Goal: Task Accomplishment & Management: Use online tool/utility

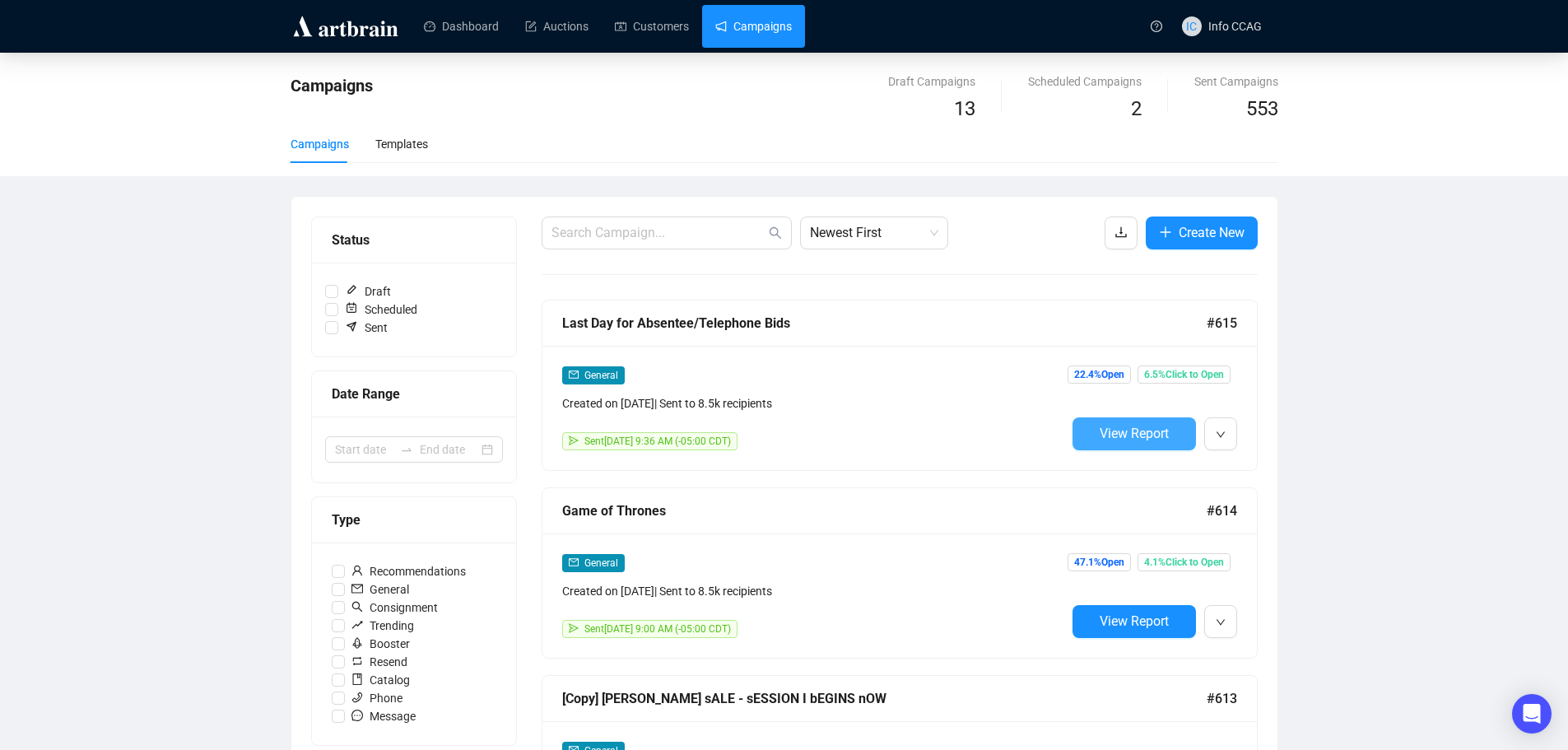
click at [1144, 440] on span "View Report" at bounding box center [1134, 434] width 69 height 15
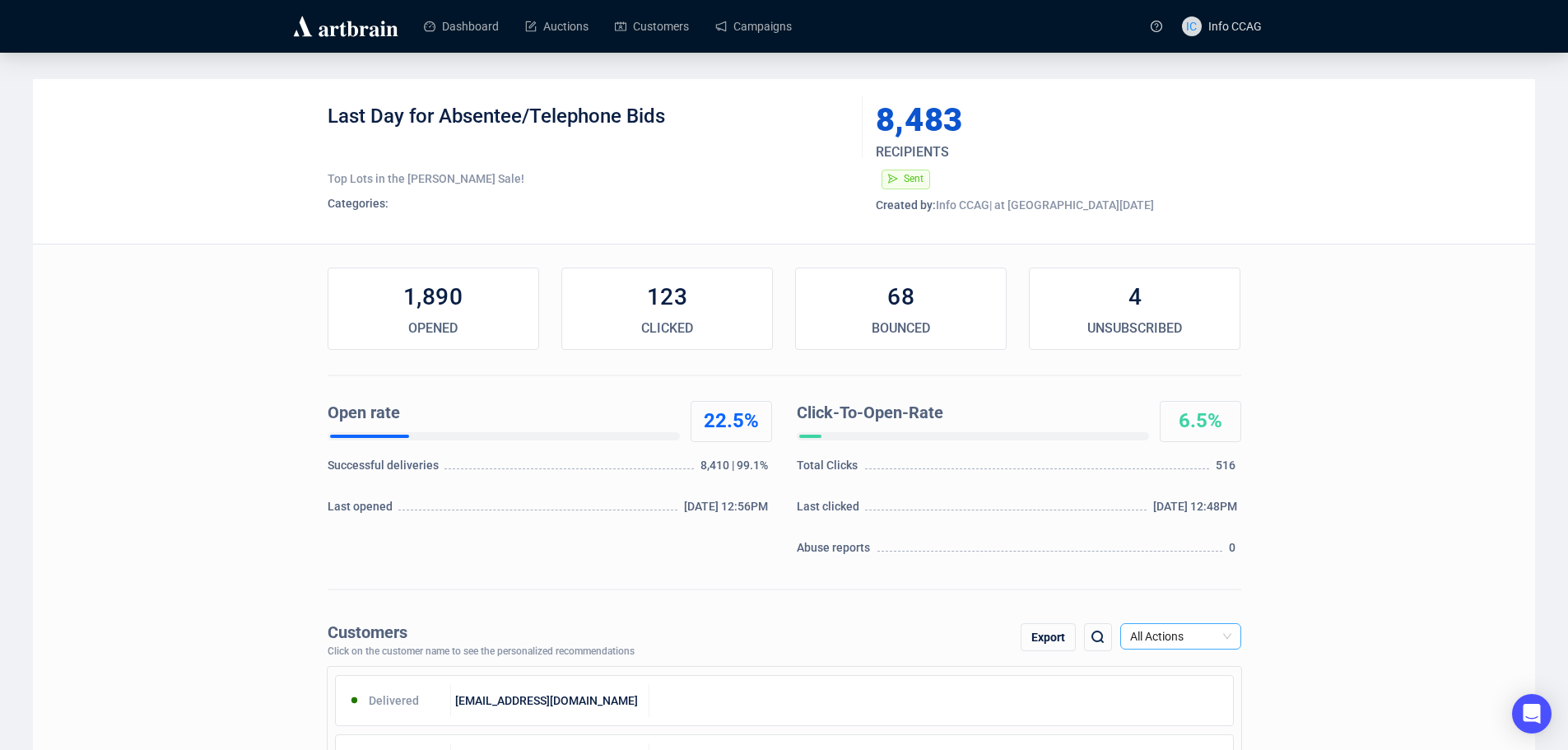
click at [1192, 628] on span "All Actions" at bounding box center [1180, 637] width 101 height 25
click at [1169, 580] on div "Unsubscribe" at bounding box center [1180, 577] width 95 height 18
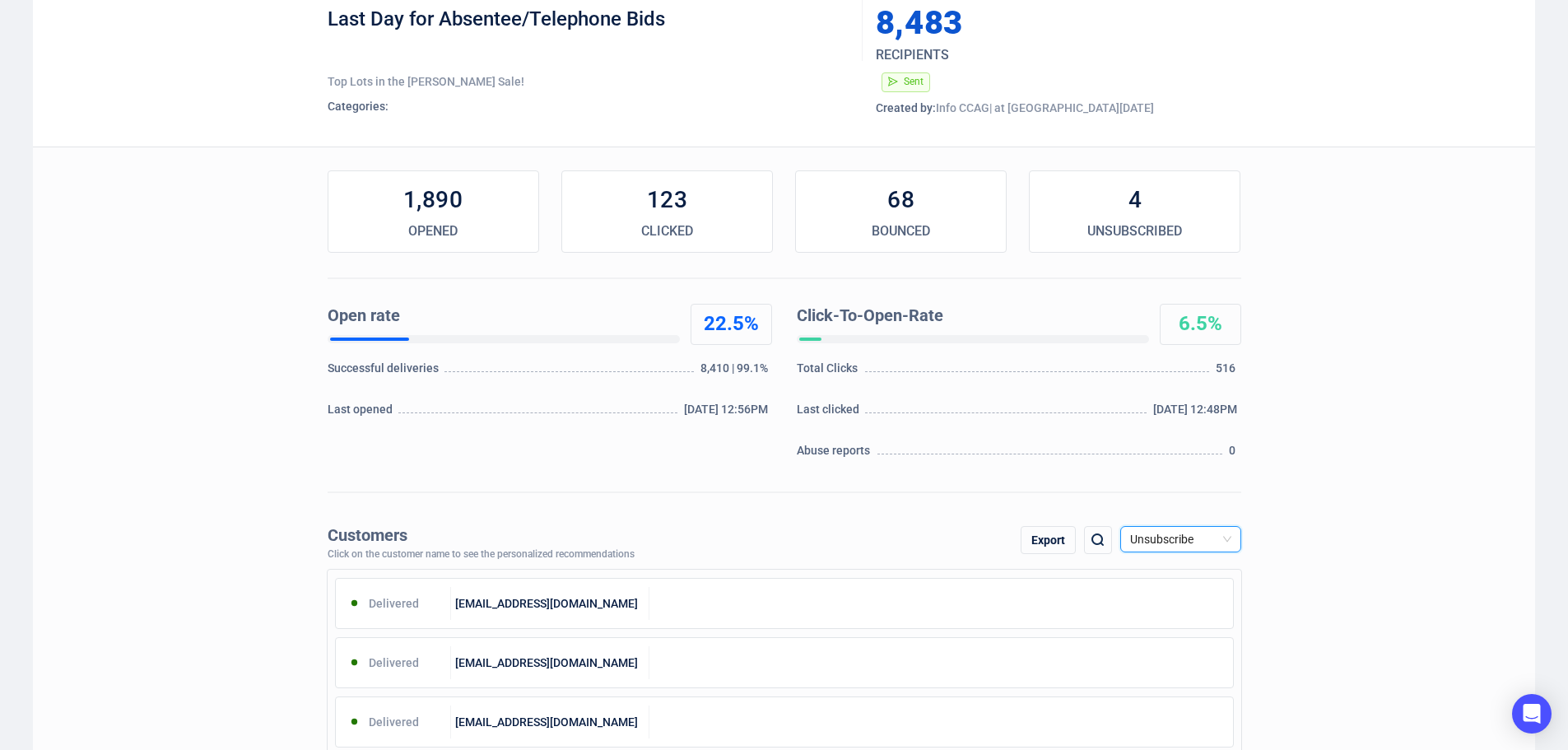
scroll to position [247, 0]
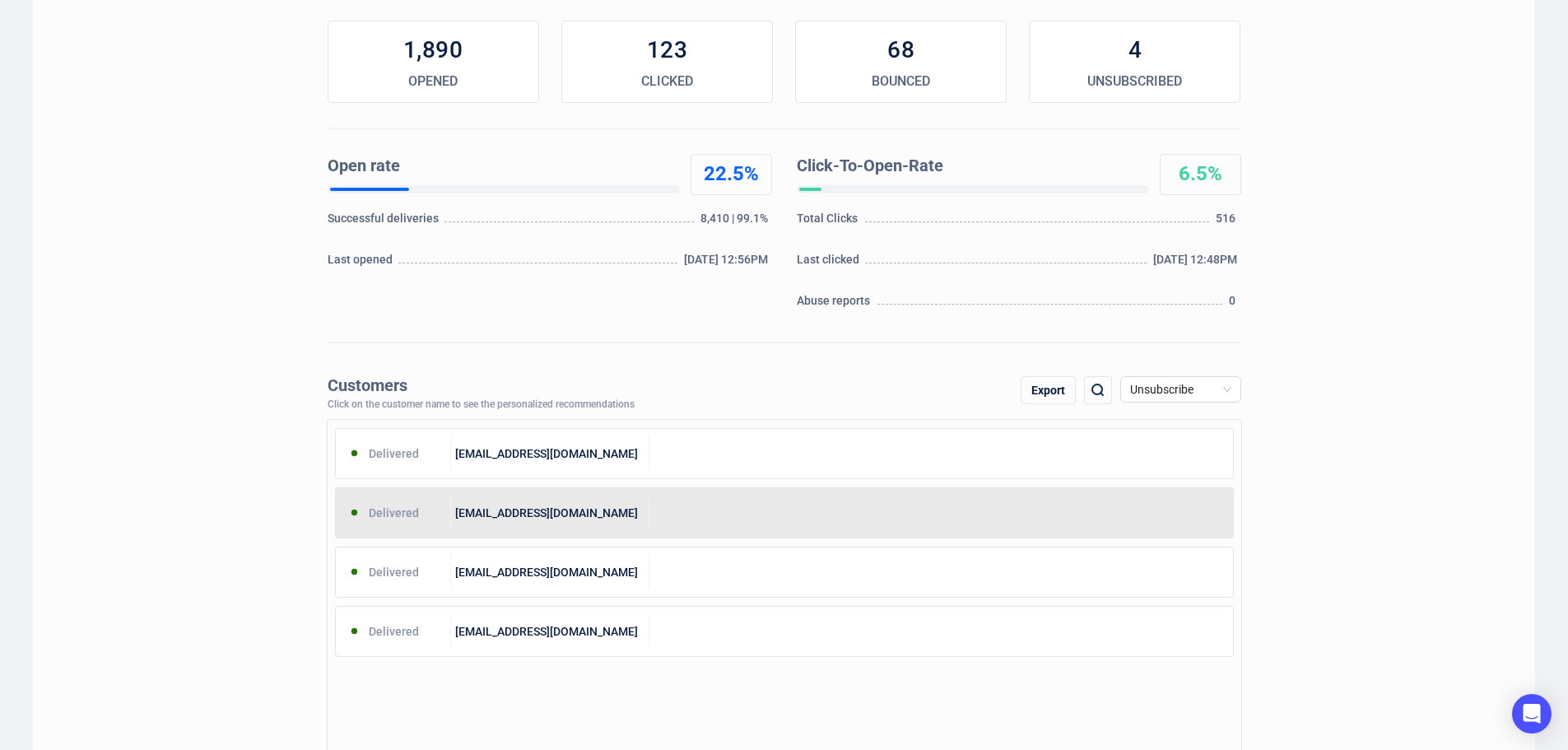
click at [586, 510] on div "[EMAIL_ADDRESS][DOMAIN_NAME]" at bounding box center [550, 513] width 198 height 33
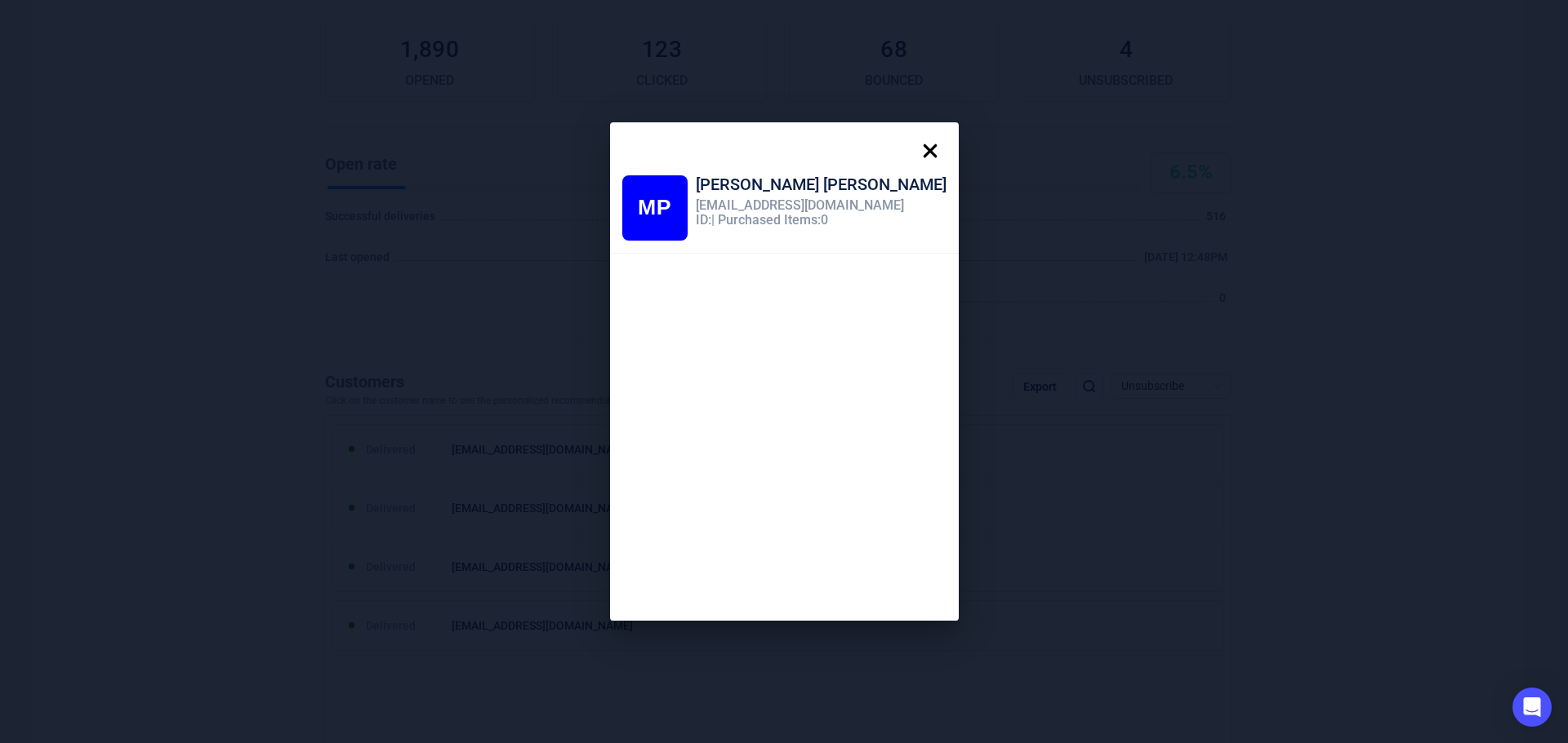
click at [913, 144] on icon at bounding box center [929, 150] width 33 height 33
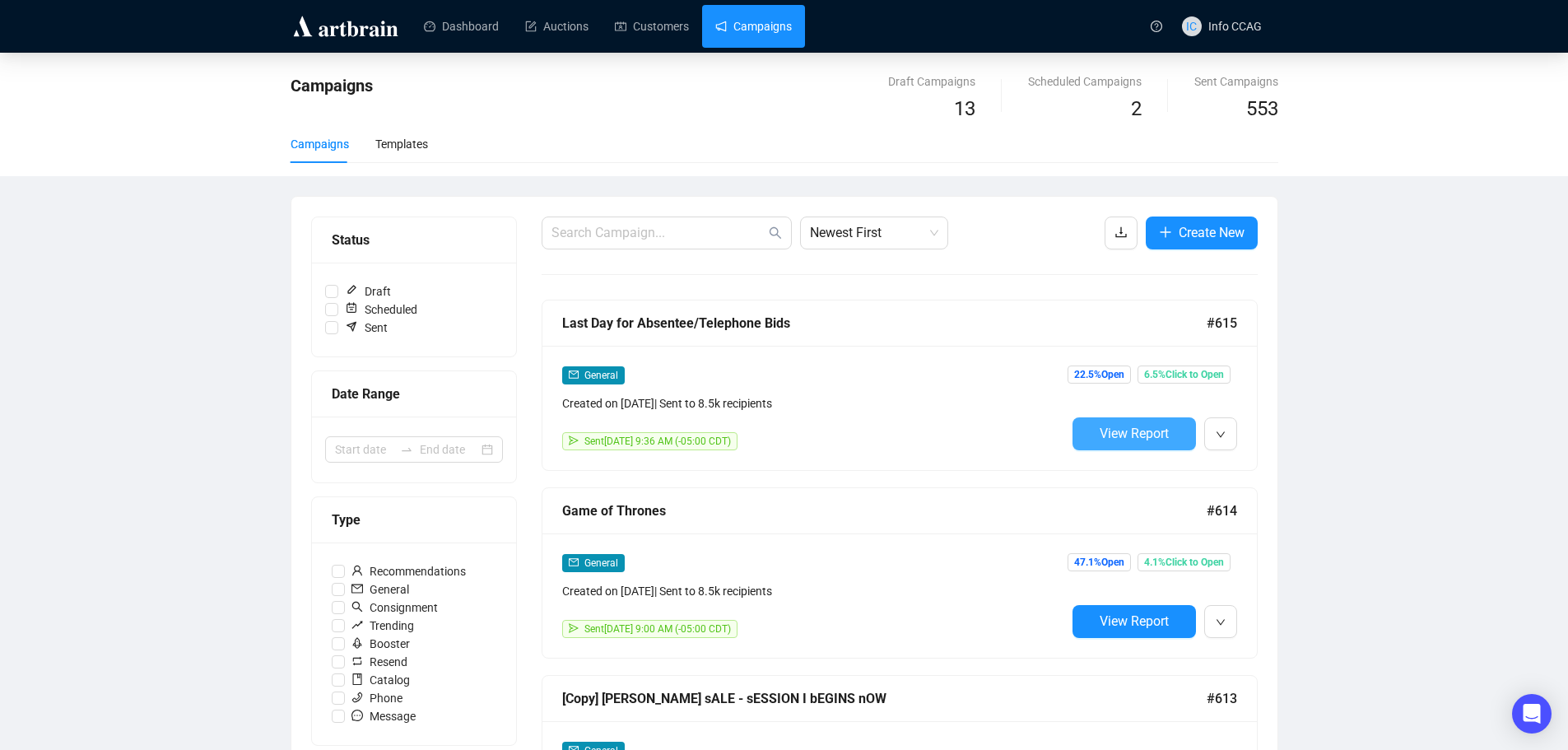
click at [1111, 428] on span "View Report" at bounding box center [1134, 434] width 69 height 15
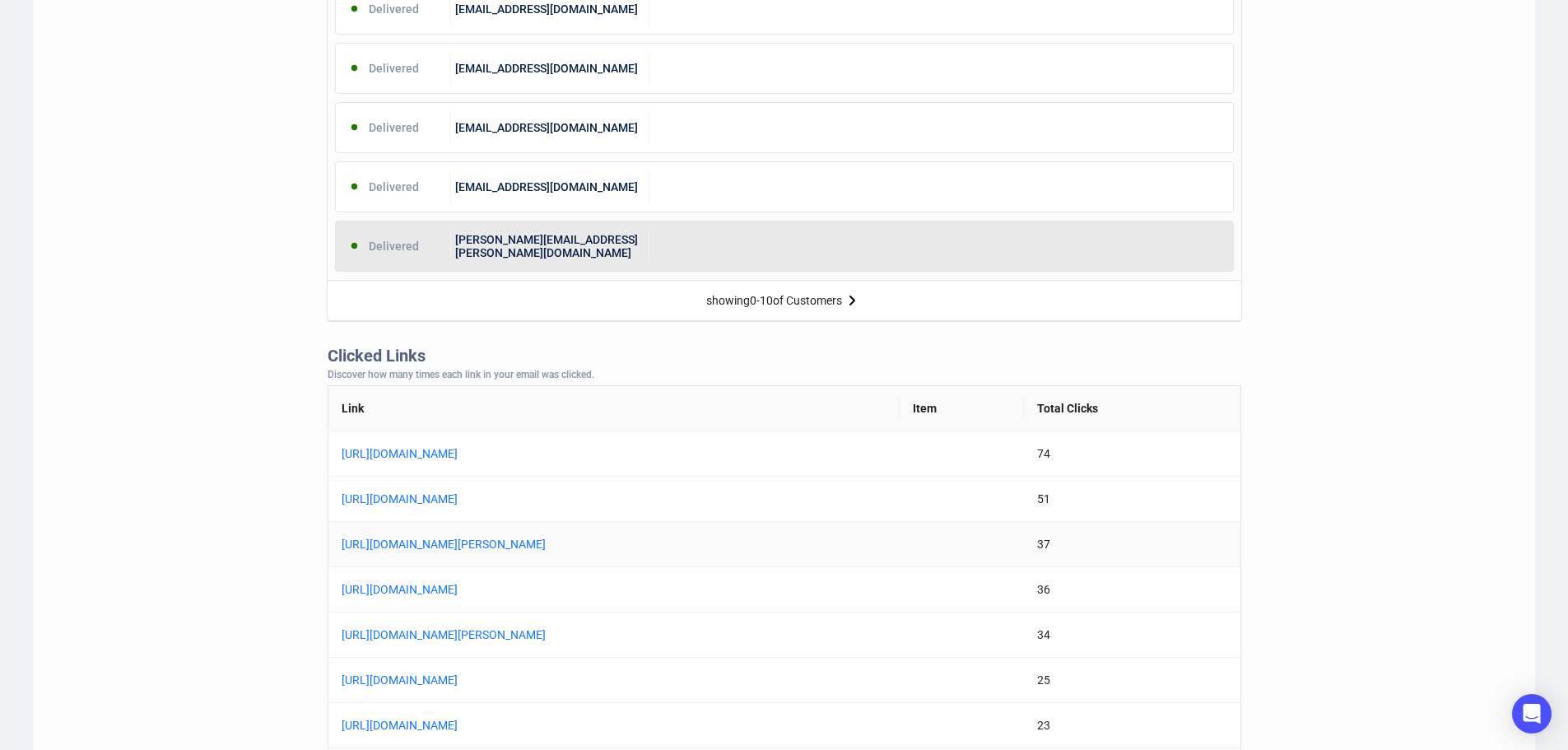
scroll to position [1236, 0]
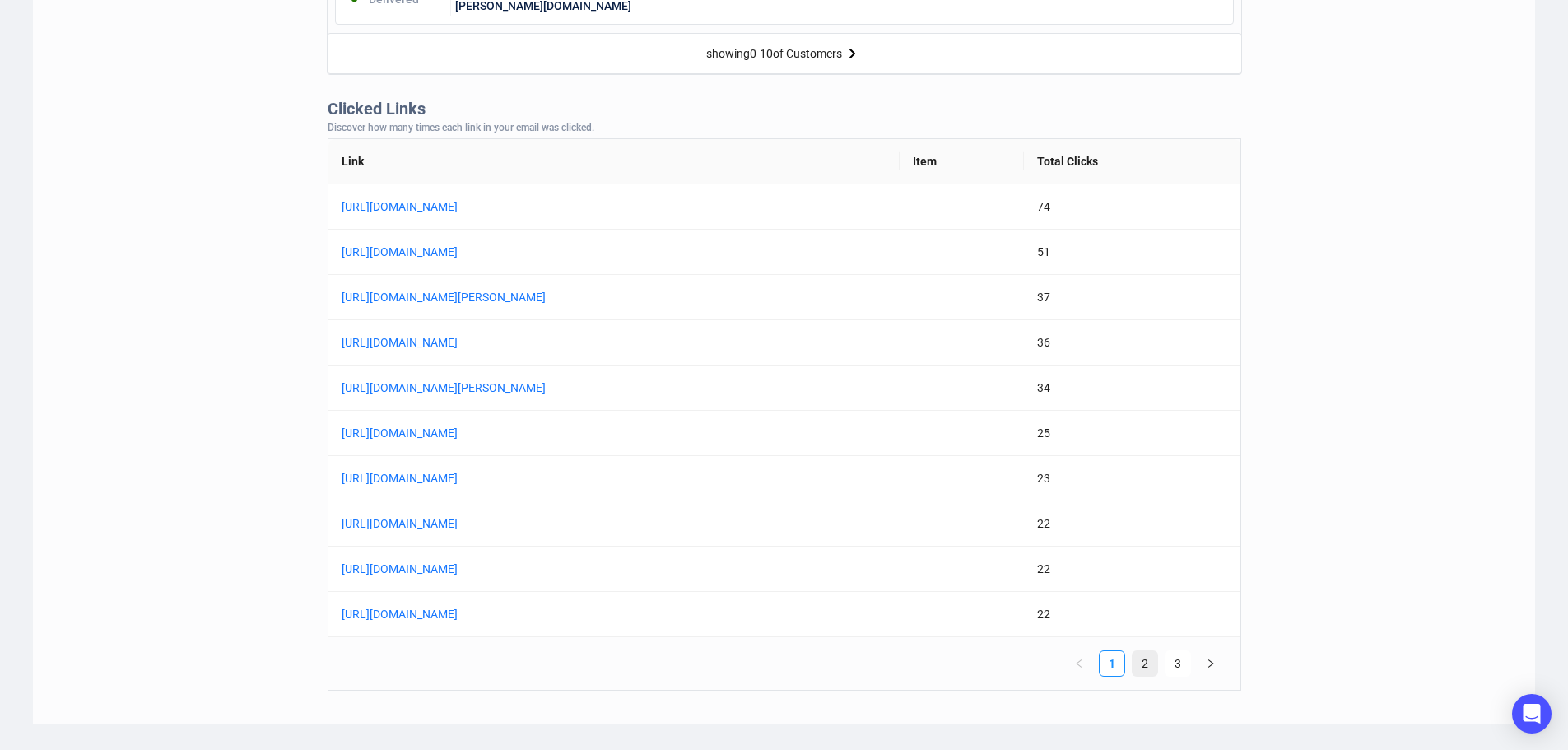
click at [1140, 672] on link "2" at bounding box center [1145, 663] width 25 height 25
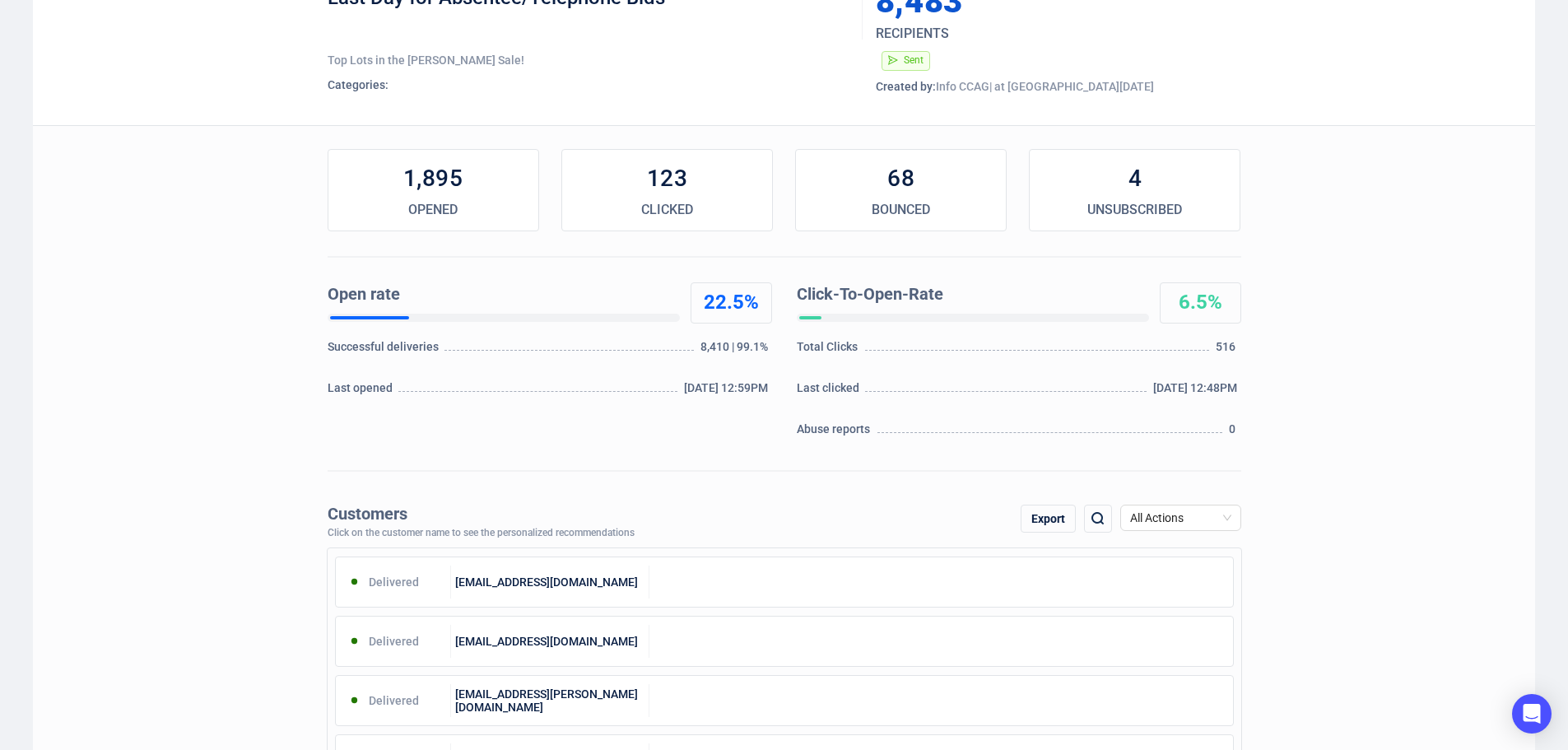
scroll to position [0, 0]
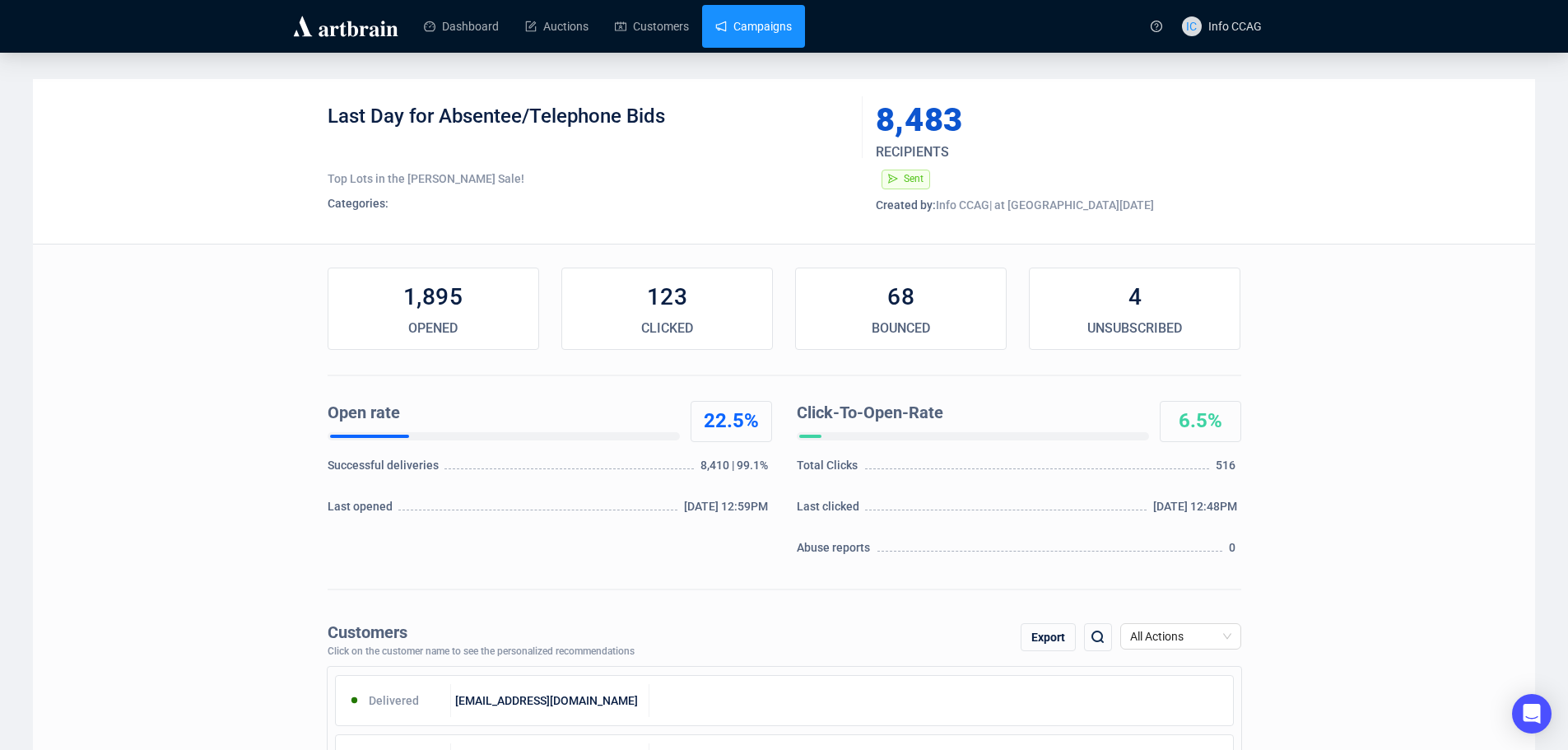
click at [753, 46] on link "Campaigns" at bounding box center [754, 26] width 77 height 43
